Goal: Task Accomplishment & Management: Manage account settings

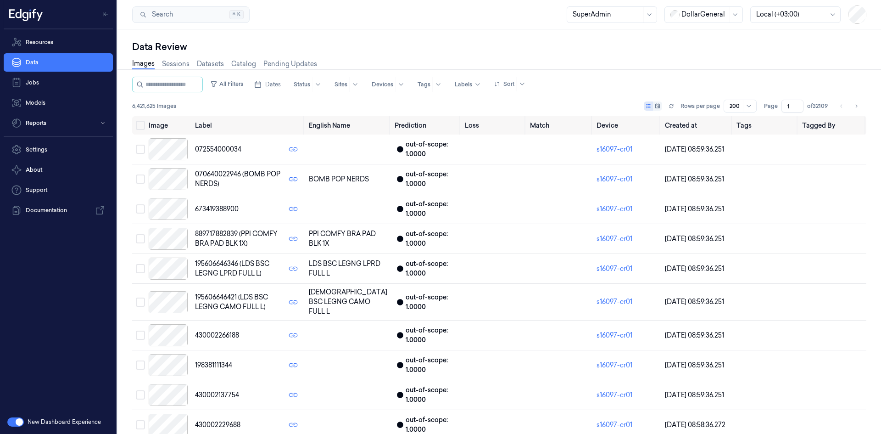
click at [809, 16] on div at bounding box center [790, 15] width 69 height 10
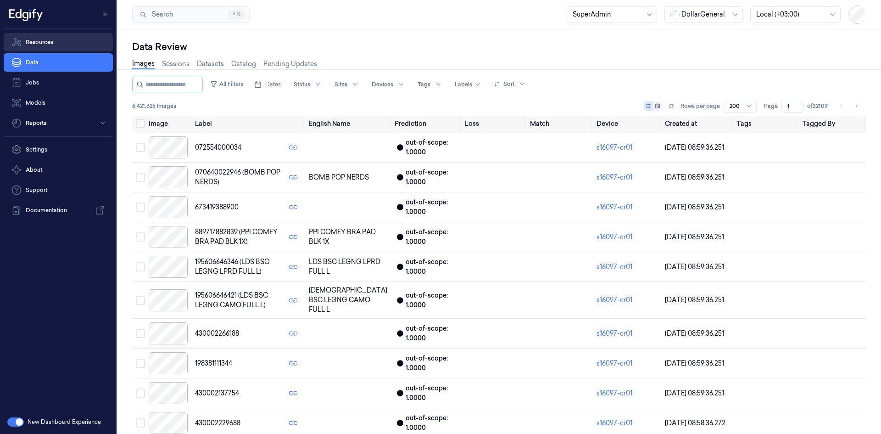
click at [54, 45] on link "Resources" at bounding box center [58, 42] width 109 height 18
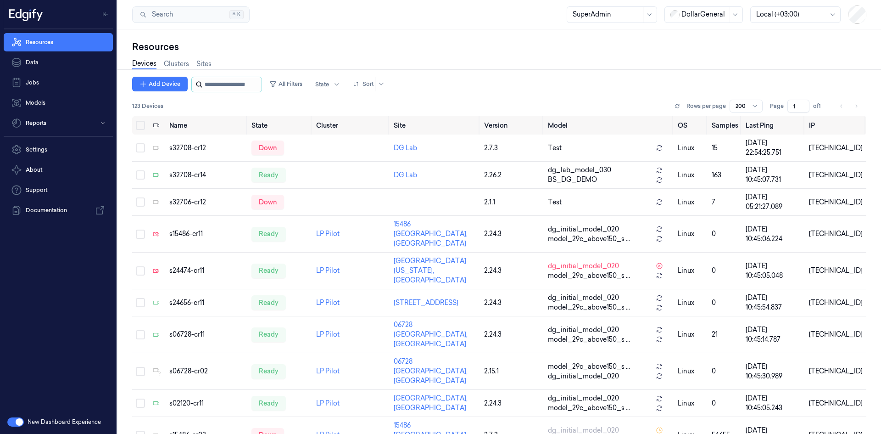
click at [237, 86] on input "string" at bounding box center [232, 84] width 55 height 15
paste input "**********"
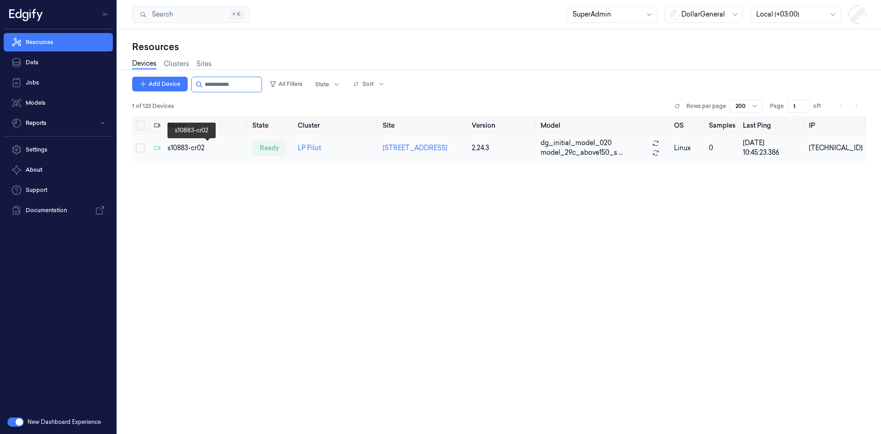
type input "**********"
click at [181, 145] on div "s10883-cr02" at bounding box center [207, 148] width 78 height 10
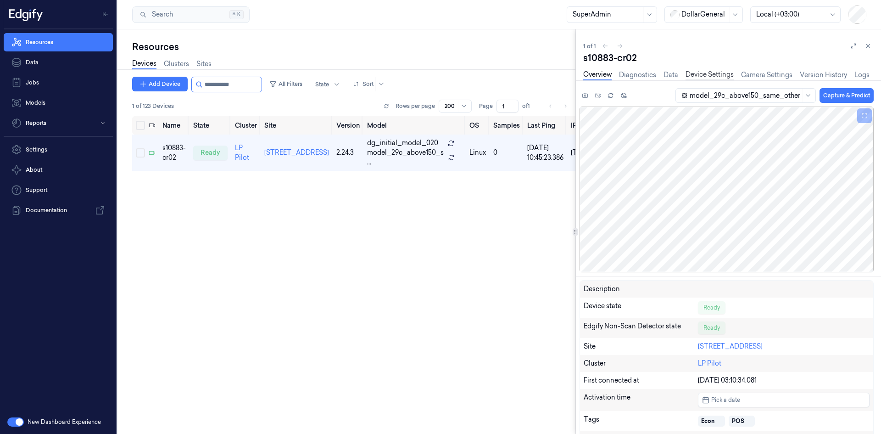
click at [715, 73] on link "Device Settings" at bounding box center [710, 75] width 48 height 11
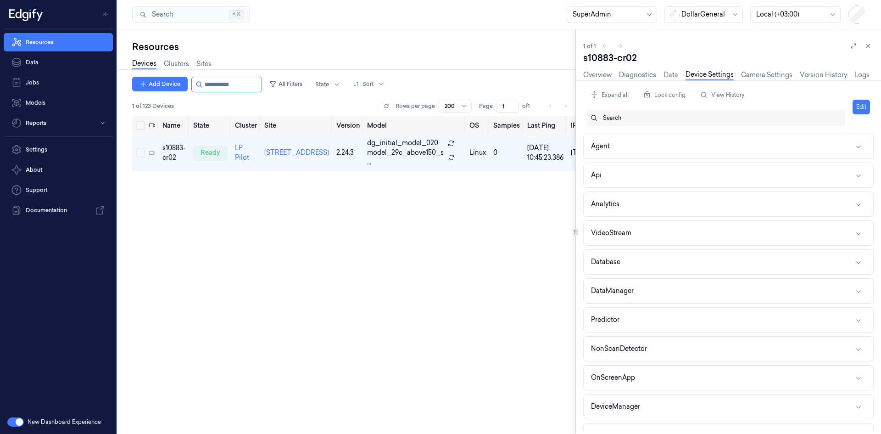
click at [602, 119] on div "Search" at bounding box center [720, 118] width 244 height 17
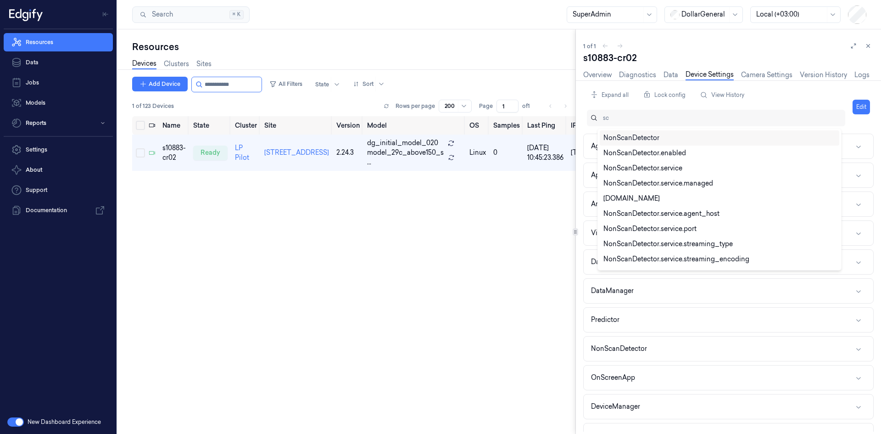
type input "s"
type input "f"
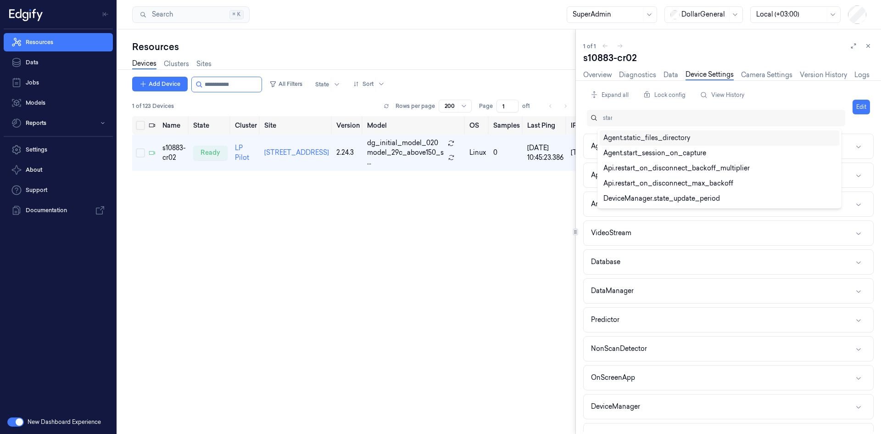
type input "start"
click at [632, 138] on div "Agent.start_session_on_capture" at bounding box center [654, 138] width 103 height 10
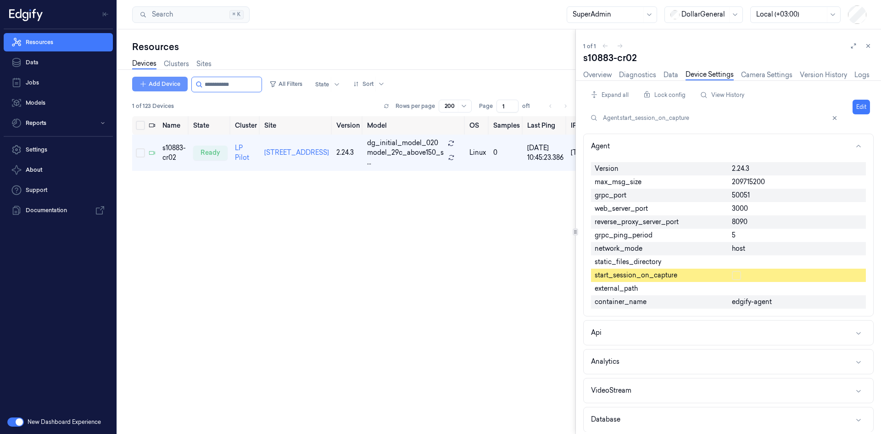
drag, startPoint x: 255, startPoint y: 87, endPoint x: 181, endPoint y: 84, distance: 74.0
click at [181, 84] on div "Add Device All Filters State Sort" at bounding box center [260, 85] width 257 height 16
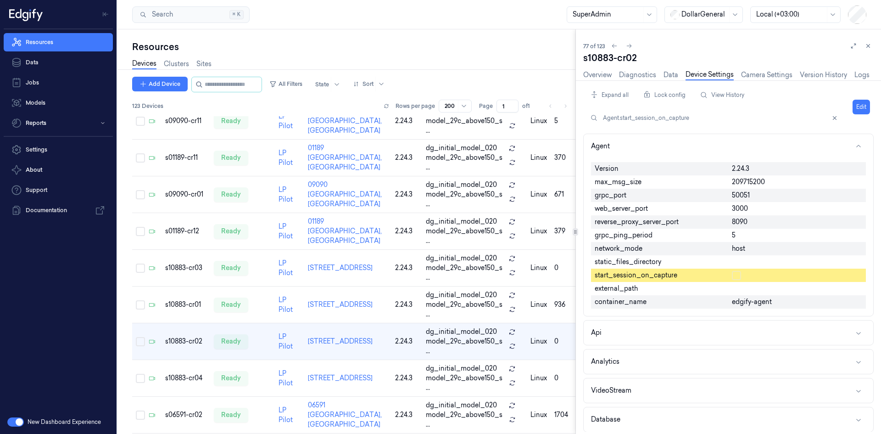
scroll to position [2553, 0]
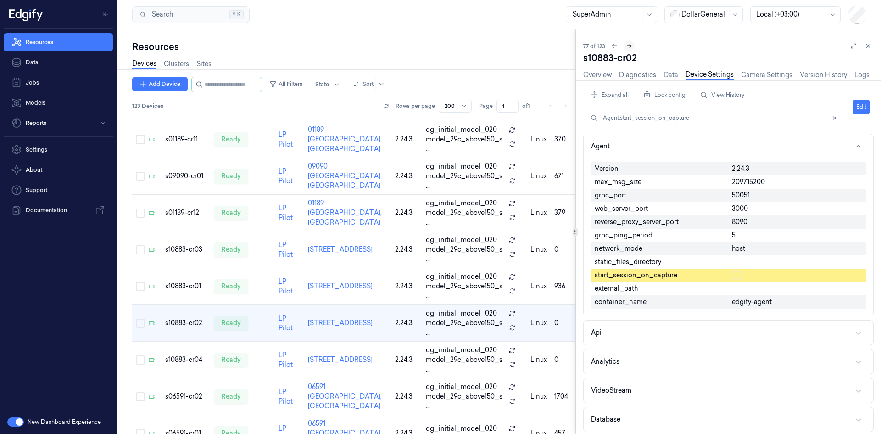
click at [631, 45] on icon at bounding box center [629, 46] width 5 height 4
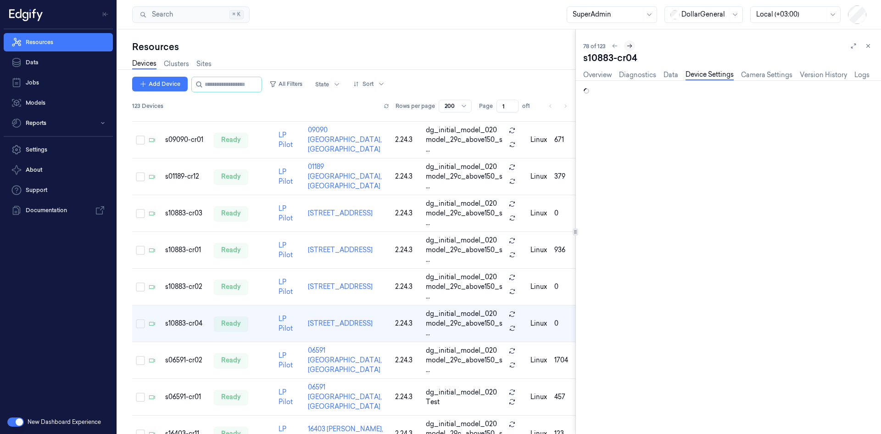
scroll to position [2589, 0]
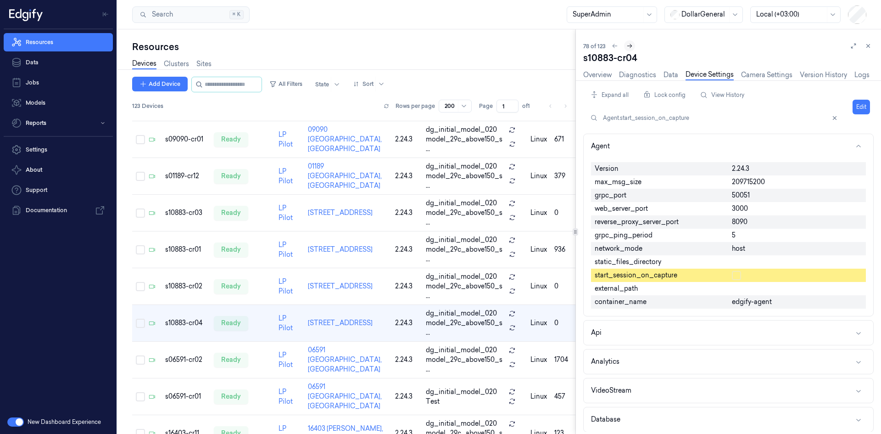
click at [631, 45] on icon at bounding box center [629, 46] width 5 height 4
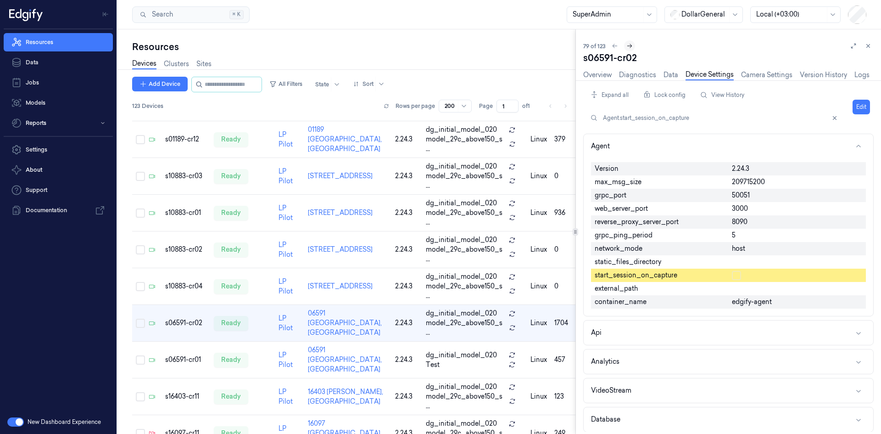
click at [631, 45] on icon at bounding box center [629, 46] width 5 height 4
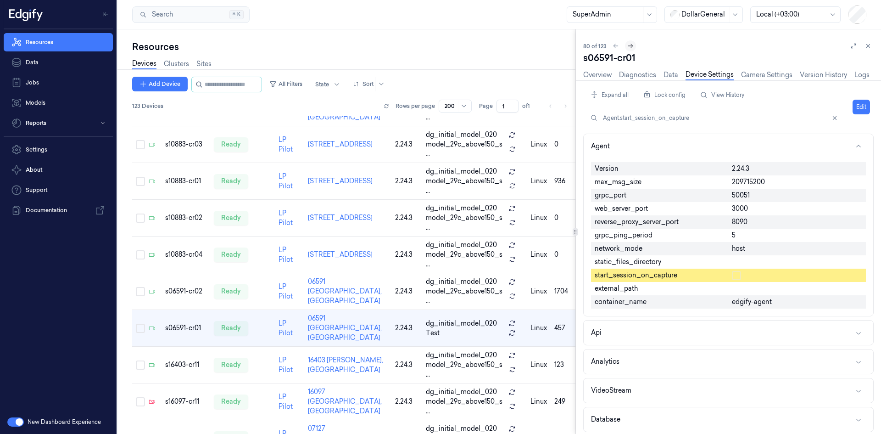
click at [631, 45] on icon at bounding box center [630, 46] width 6 height 6
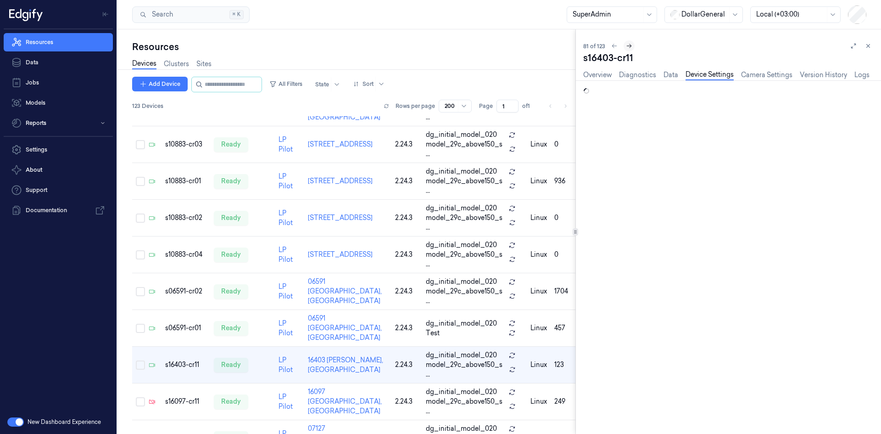
scroll to position [2690, 0]
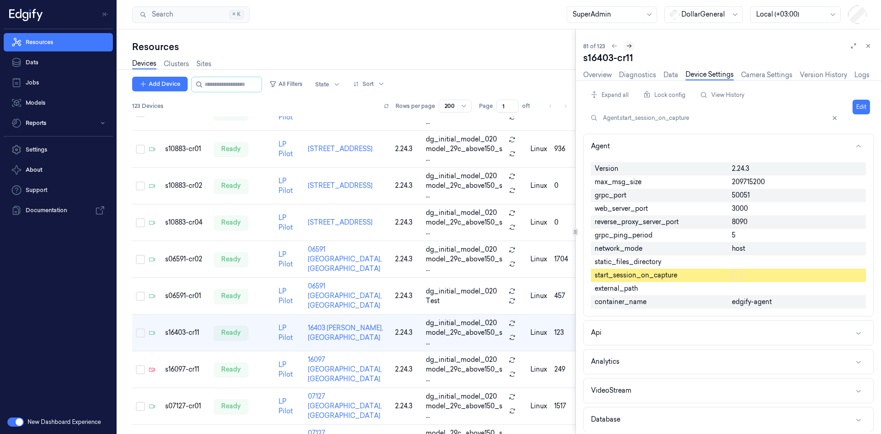
click at [631, 45] on icon at bounding box center [629, 46] width 6 height 6
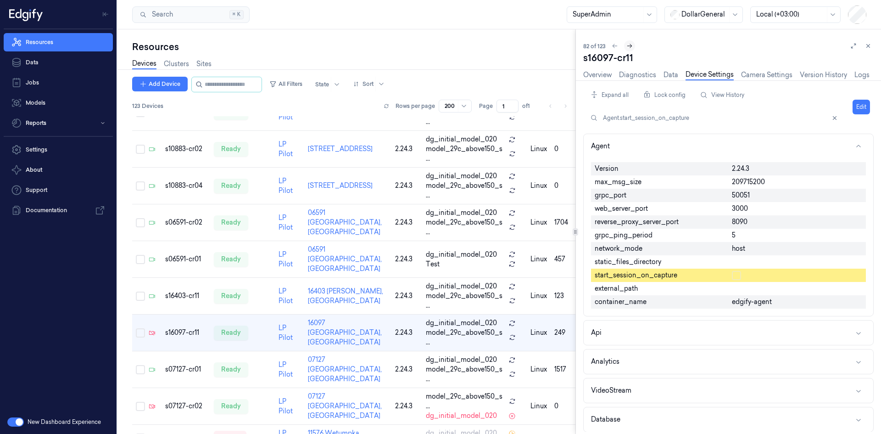
click at [631, 45] on icon at bounding box center [629, 46] width 5 height 4
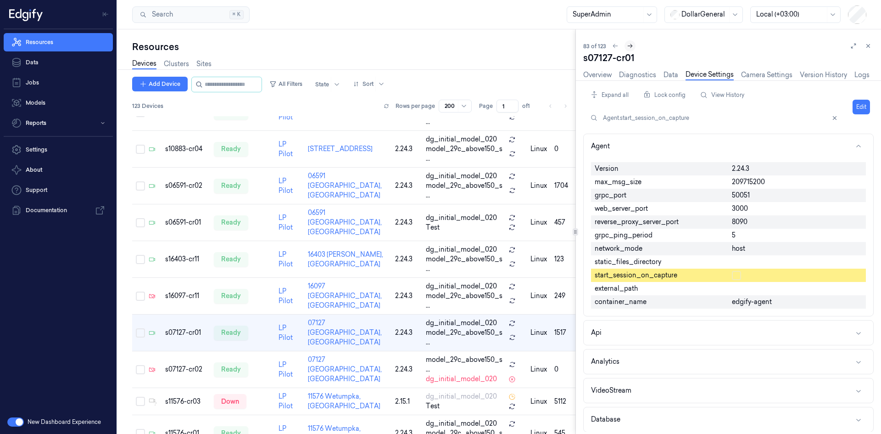
click at [631, 45] on icon at bounding box center [630, 46] width 5 height 4
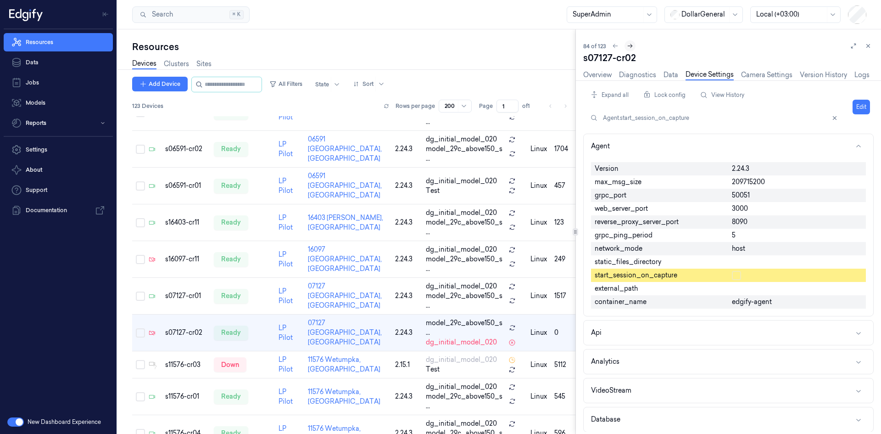
click at [631, 45] on icon at bounding box center [630, 46] width 6 height 6
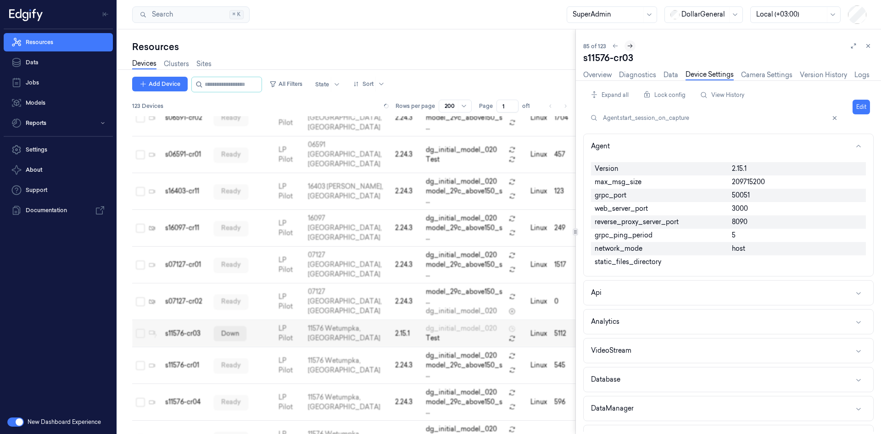
scroll to position [2832, 0]
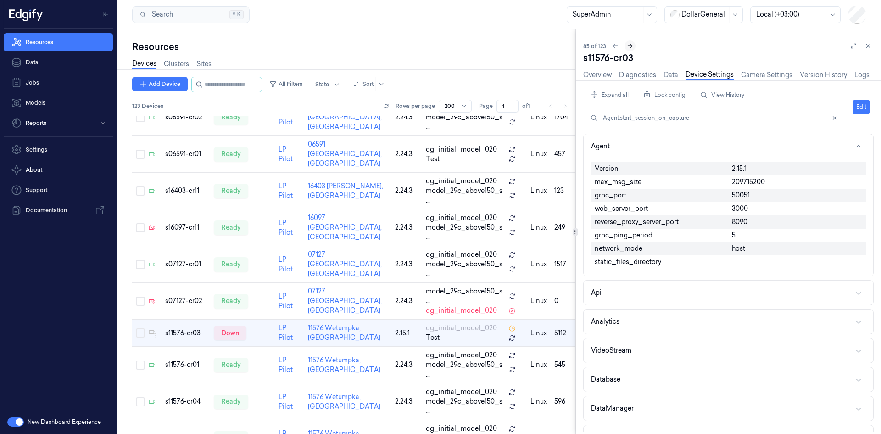
click at [631, 45] on icon at bounding box center [630, 46] width 5 height 4
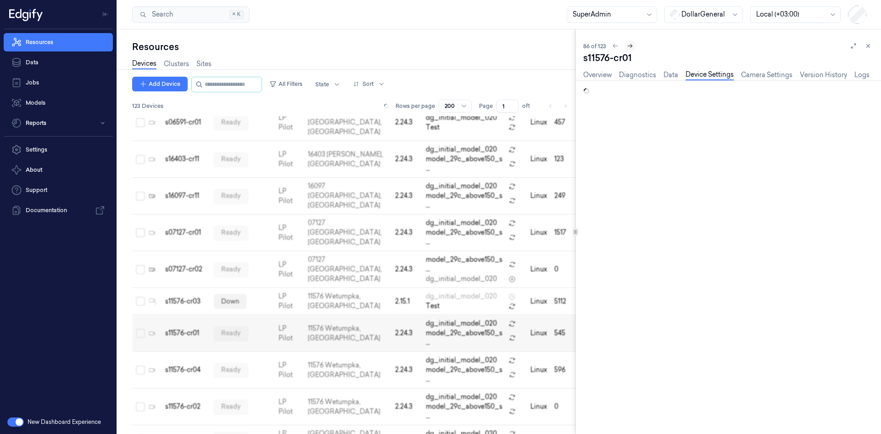
scroll to position [2864, 0]
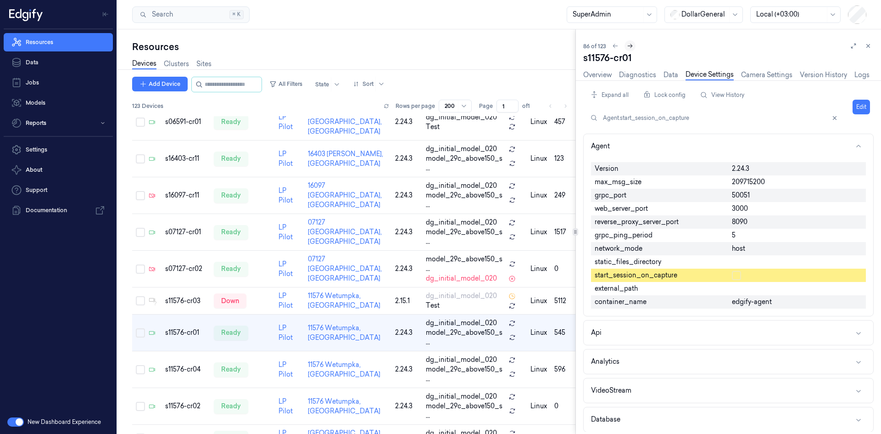
click at [629, 45] on icon at bounding box center [630, 46] width 6 height 6
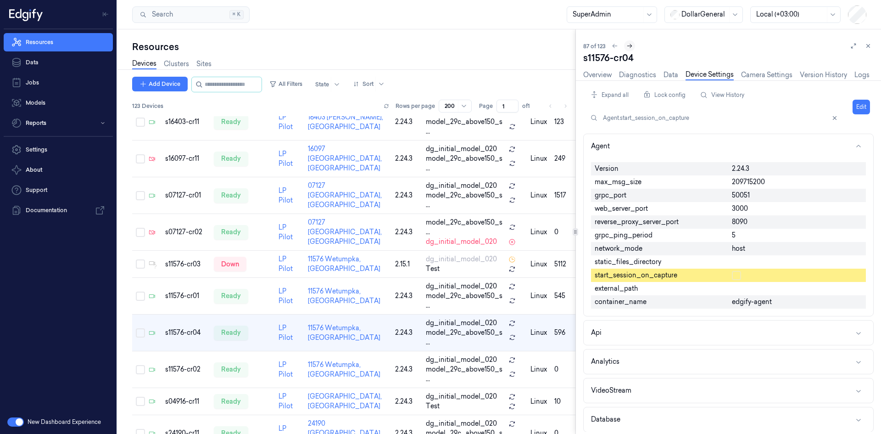
click at [630, 45] on icon at bounding box center [629, 46] width 6 height 6
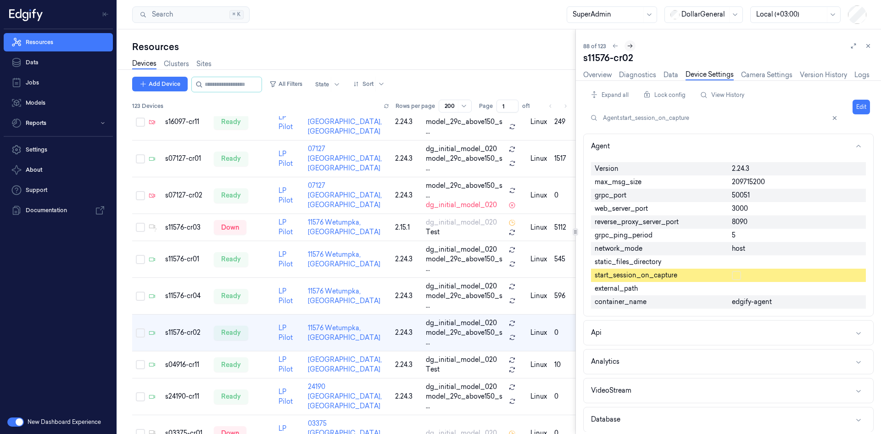
click at [630, 45] on icon at bounding box center [630, 46] width 6 height 6
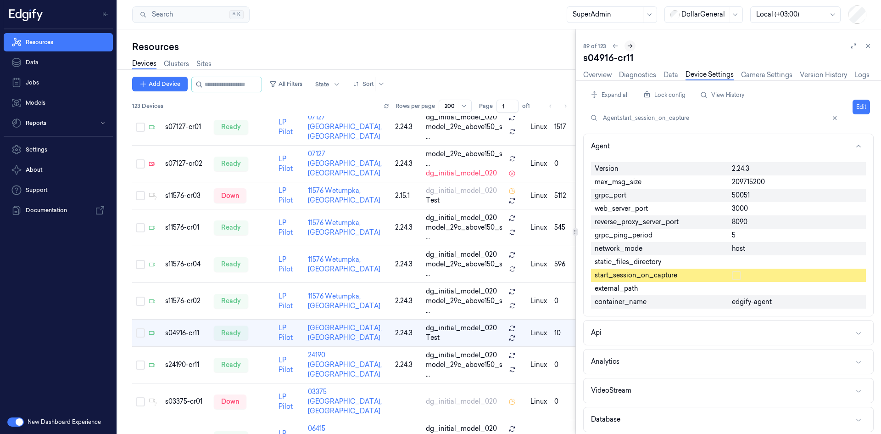
click at [630, 45] on icon at bounding box center [630, 46] width 6 height 6
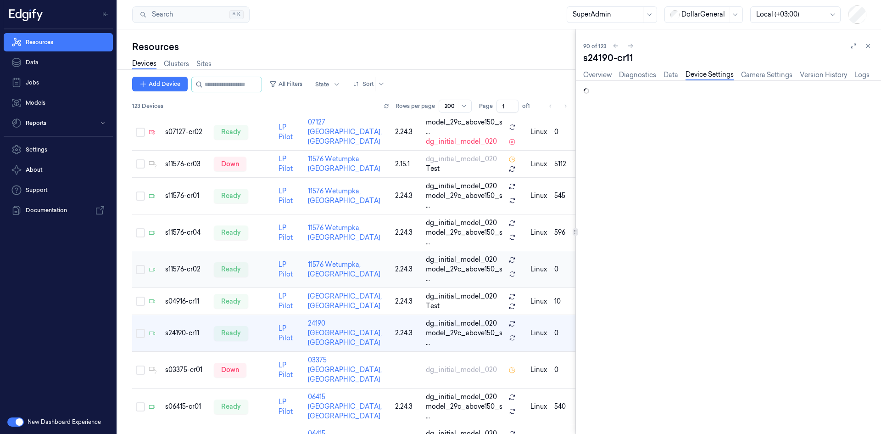
scroll to position [3001, 0]
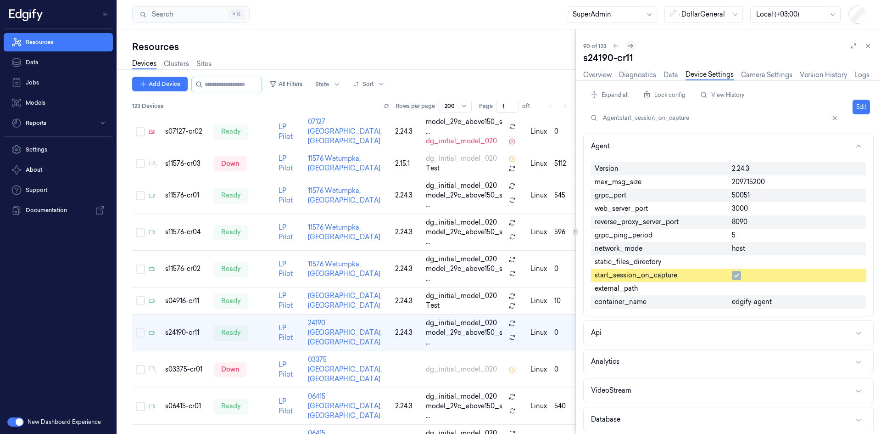
click at [629, 46] on icon at bounding box center [630, 46] width 5 height 4
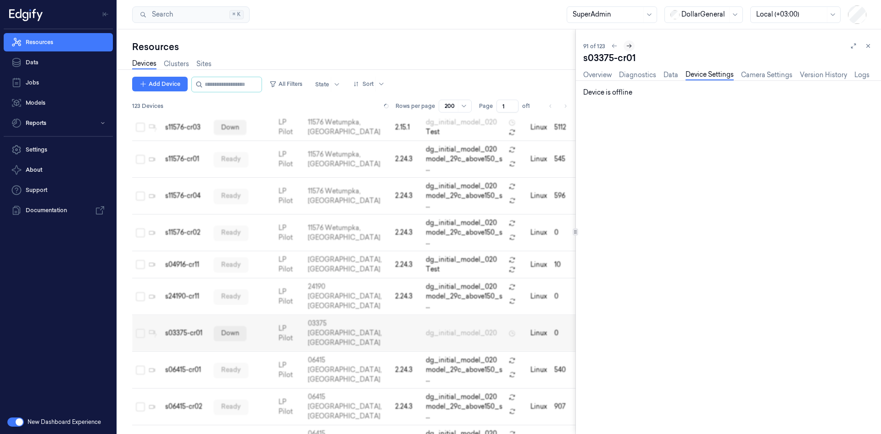
scroll to position [3038, 0]
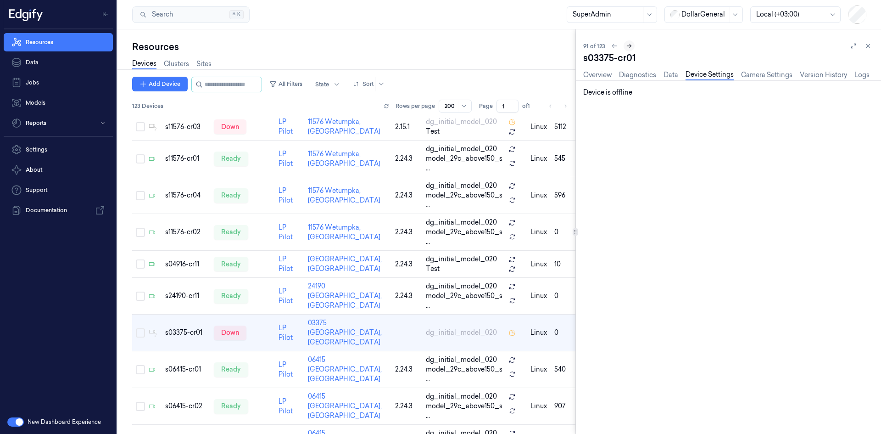
click at [629, 46] on icon at bounding box center [629, 46] width 5 height 4
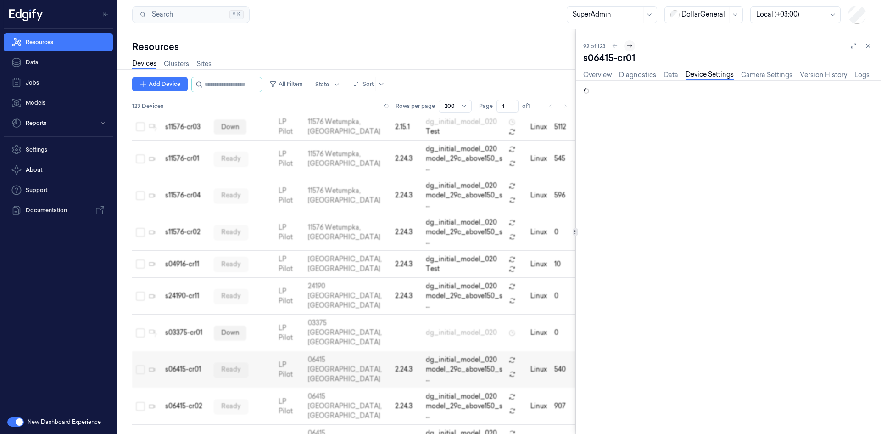
scroll to position [3074, 0]
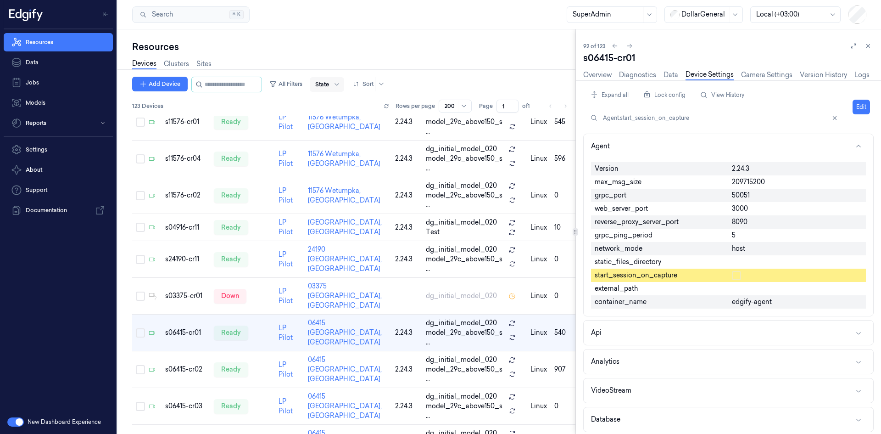
click at [329, 79] on div "State" at bounding box center [322, 84] width 14 height 15
click at [630, 48] on icon at bounding box center [629, 46] width 6 height 6
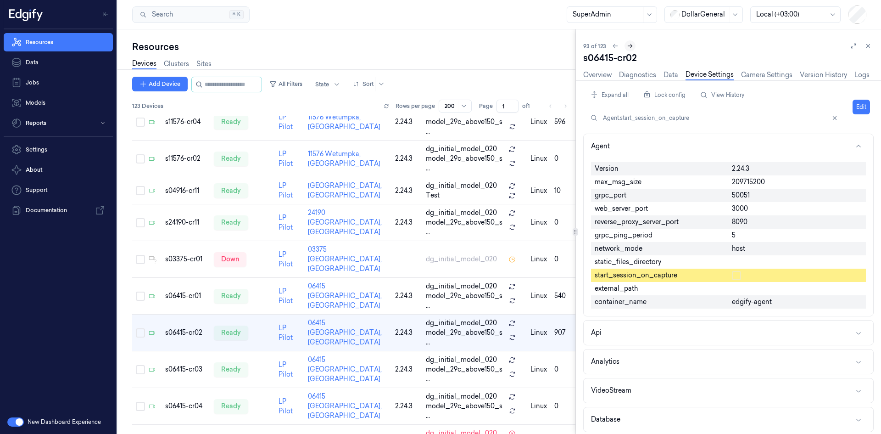
click at [630, 48] on icon at bounding box center [630, 46] width 6 height 6
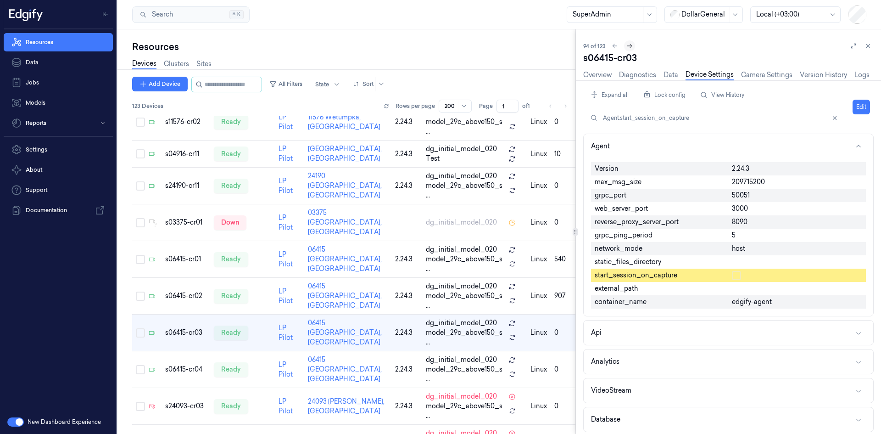
click at [630, 48] on icon at bounding box center [629, 46] width 6 height 6
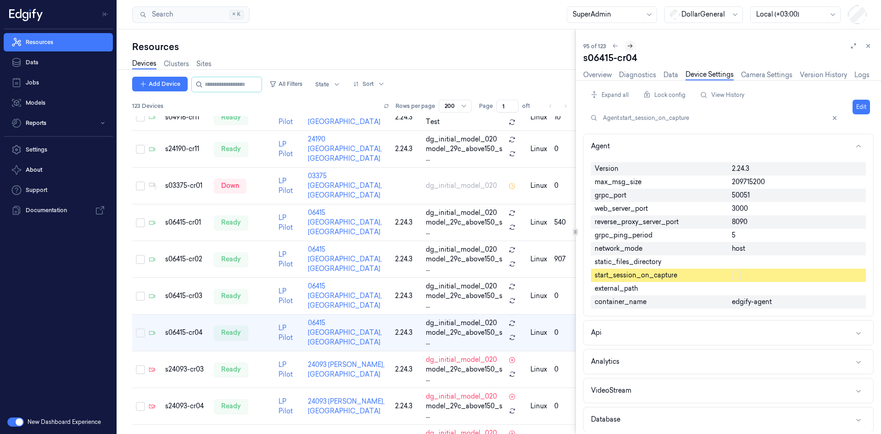
click at [630, 48] on icon at bounding box center [630, 46] width 6 height 6
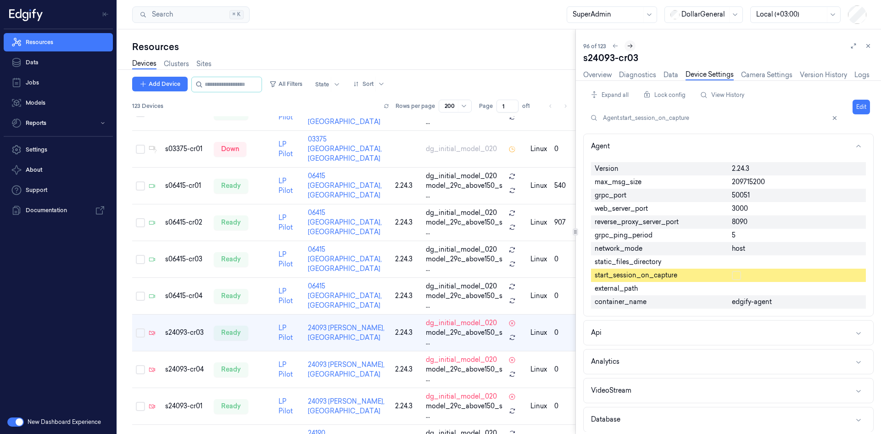
click at [630, 48] on icon at bounding box center [630, 46] width 6 height 6
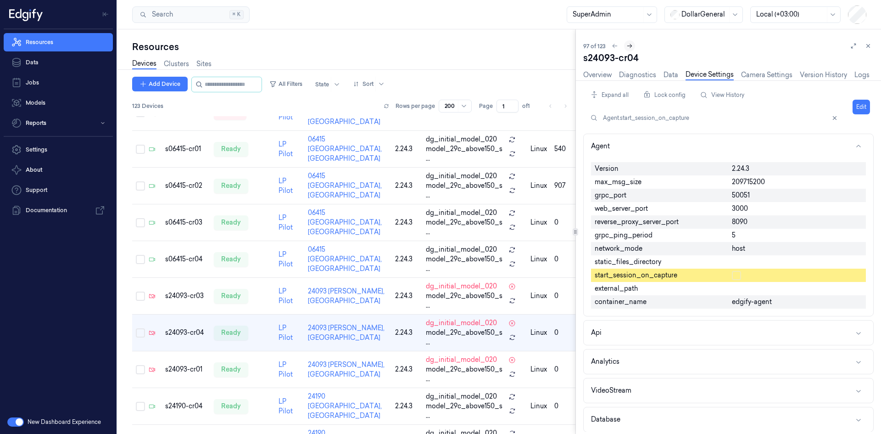
click at [630, 48] on icon at bounding box center [629, 46] width 6 height 6
click at [630, 48] on icon at bounding box center [630, 46] width 5 height 4
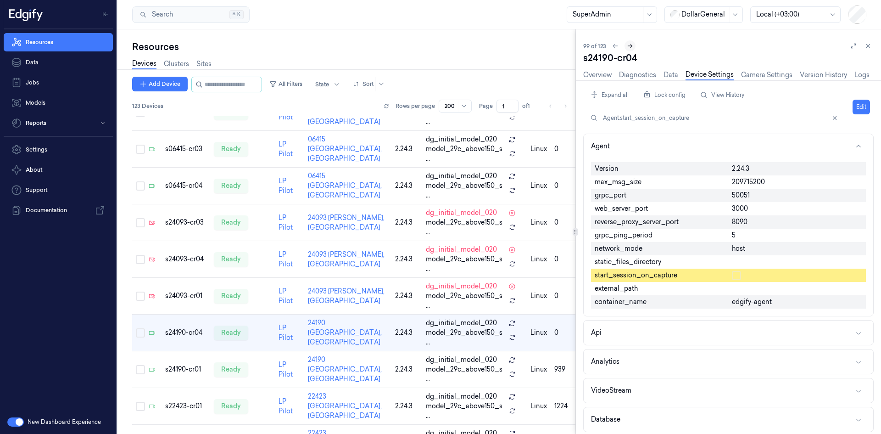
click at [630, 48] on icon at bounding box center [630, 46] width 5 height 4
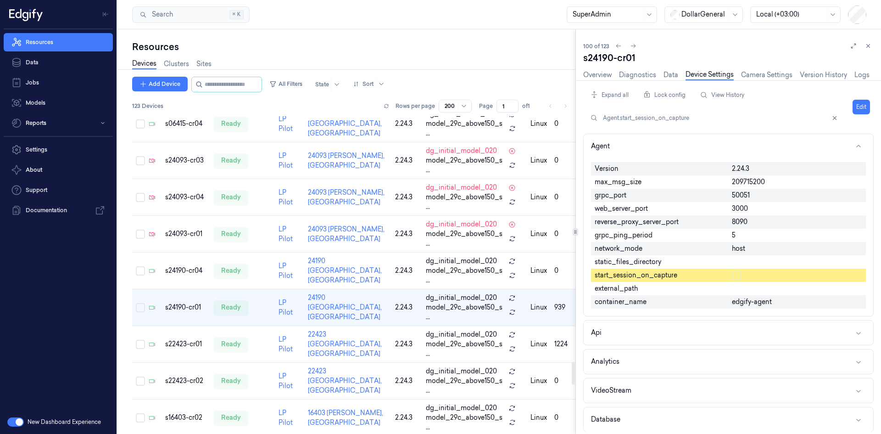
scroll to position [3400, 0]
